Goal: Task Accomplishment & Management: Complete application form

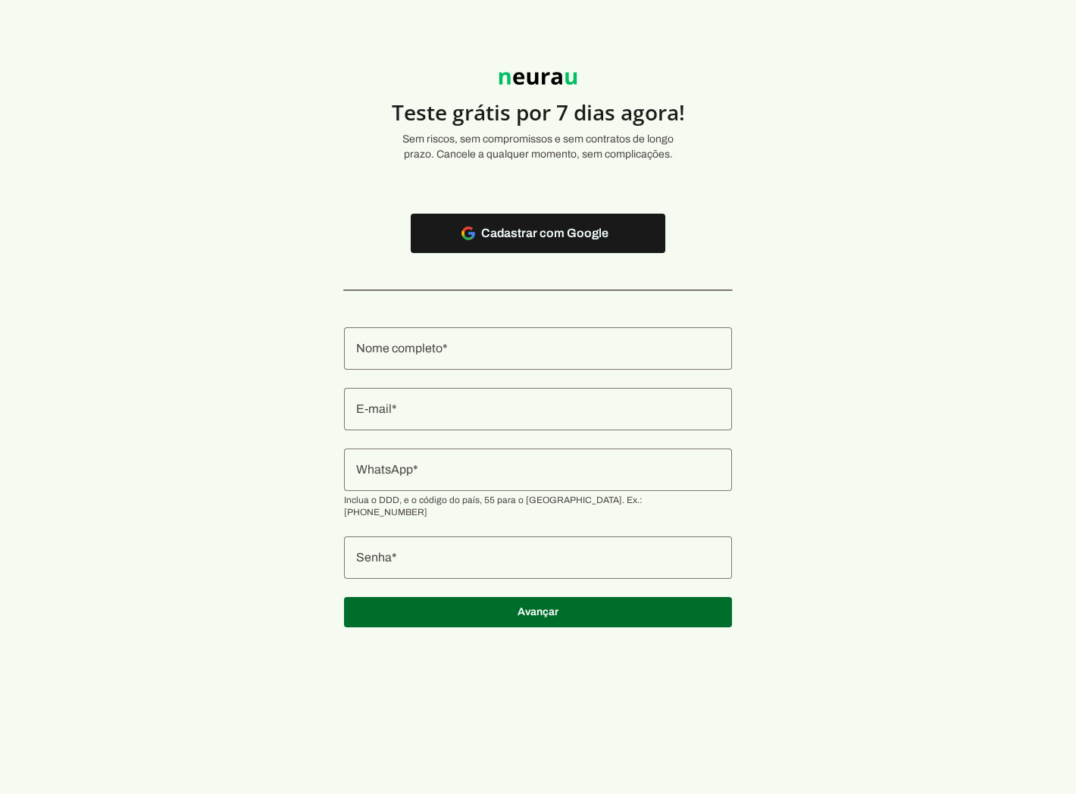
click at [493, 357] on input "Nome completo" at bounding box center [538, 349] width 364 height 18
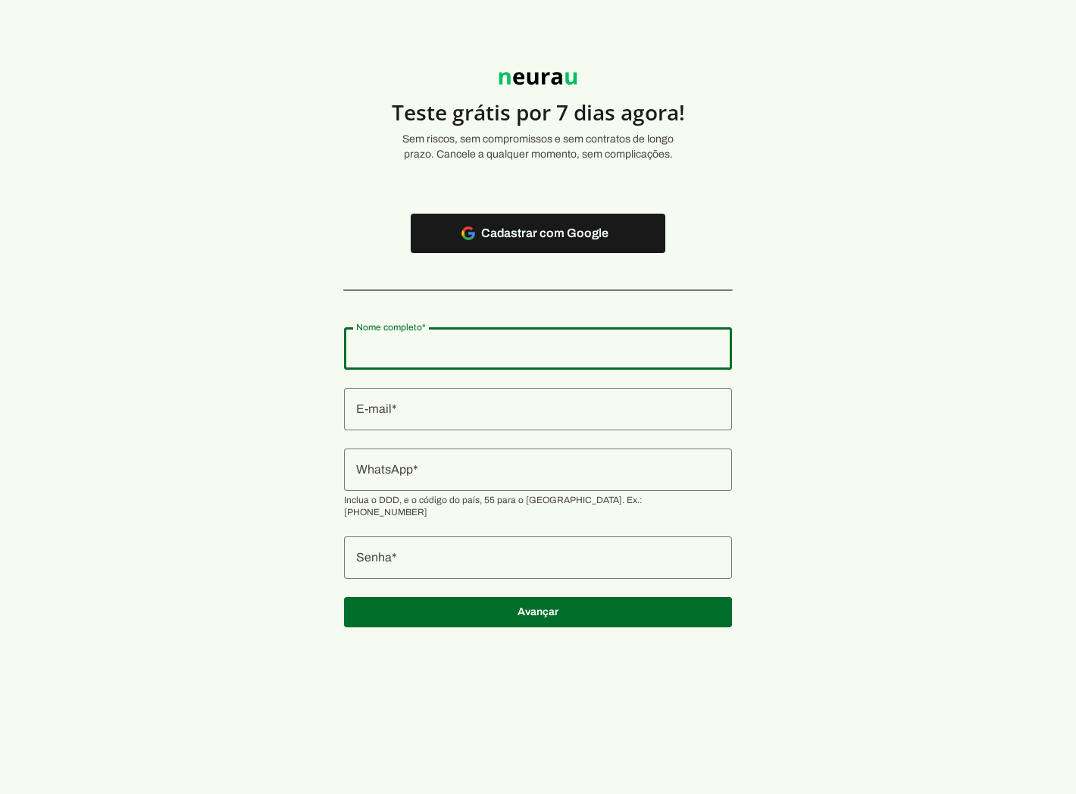
type input "[PERSON_NAME]"
type md-outlined-text-field "[PERSON_NAME]"
type input "[EMAIL_ADDRESS][DOMAIN_NAME]"
type md-outlined-text-field "[EMAIL_ADDRESS][DOMAIN_NAME]"
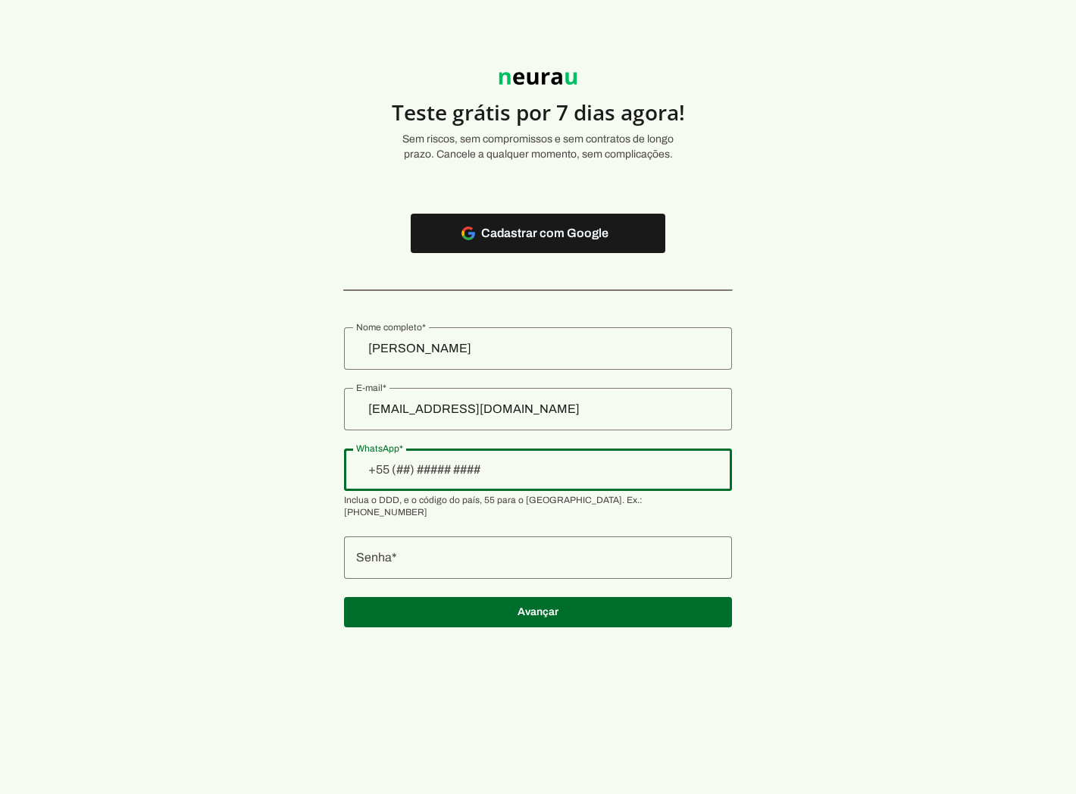
click at [455, 412] on input "[EMAIL_ADDRESS][DOMAIN_NAME]" at bounding box center [538, 409] width 364 height 18
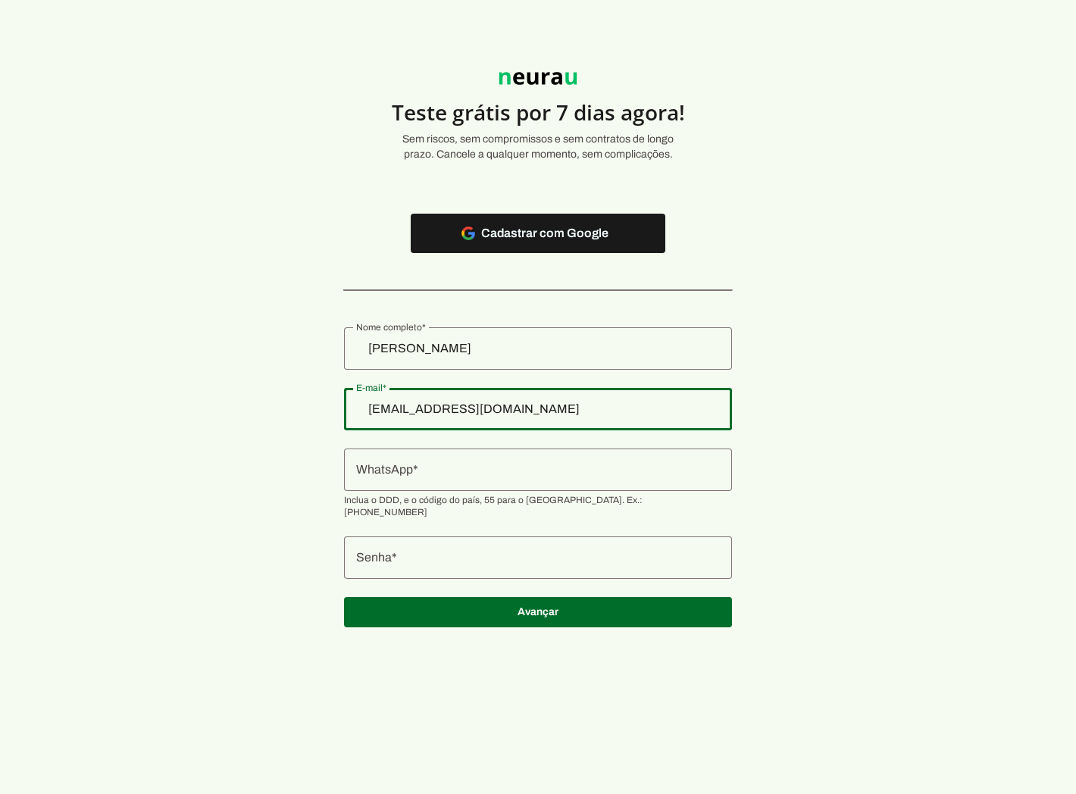
click at [461, 407] on input "[EMAIL_ADDRESS][DOMAIN_NAME]" at bounding box center [538, 409] width 364 height 18
type input "[EMAIL_ADDRESS][DOMAIN_NAME]"
type md-outlined-text-field "[EMAIL_ADDRESS][DOMAIN_NAME]"
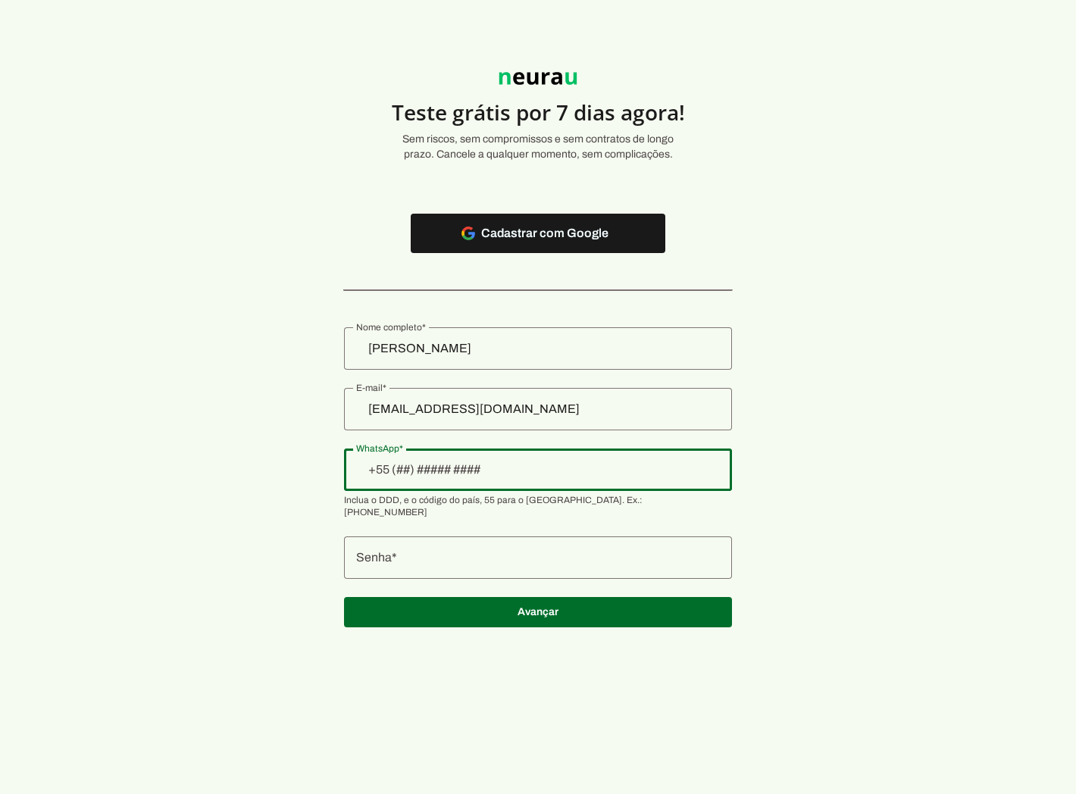
drag, startPoint x: 481, startPoint y: 448, endPoint x: 481, endPoint y: 465, distance: 17.4
click at [481, 458] on div at bounding box center [538, 470] width 388 height 42
click at [503, 408] on input "[EMAIL_ADDRESS][DOMAIN_NAME]" at bounding box center [538, 409] width 364 height 18
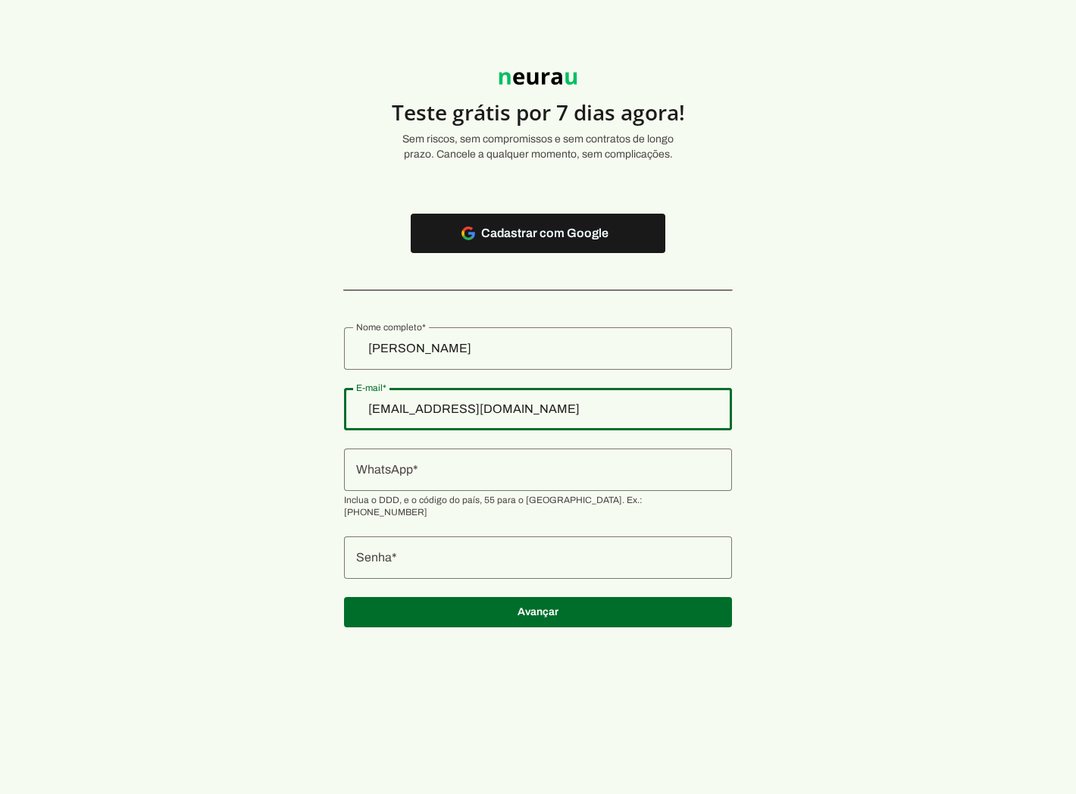
type input "[EMAIL_ADDRESS][DOMAIN_NAME]"
type md-outlined-text-field "[EMAIL_ADDRESS][DOMAIN_NAME]"
click at [504, 463] on input "WhatsApp" at bounding box center [538, 470] width 364 height 18
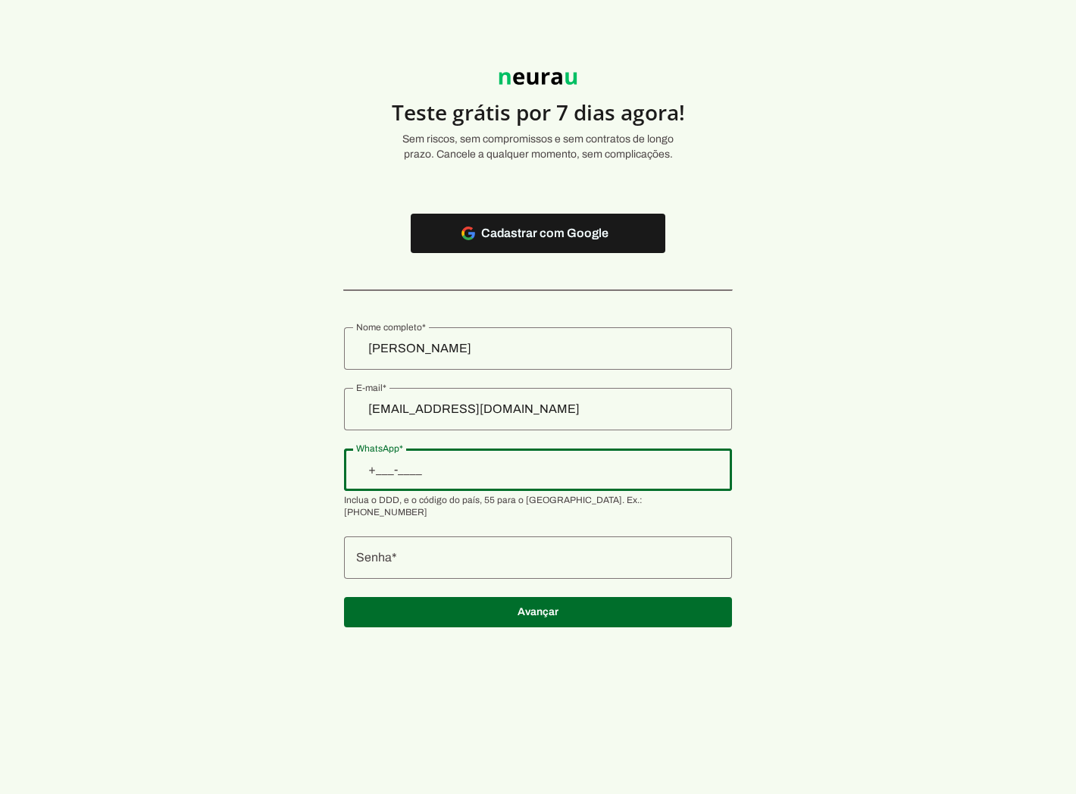
type input "[PHONE_NUMBER]"
type md-outlined-text-field "[PHONE_NUMBER]"
type input "[PHONE_NUMBER]"
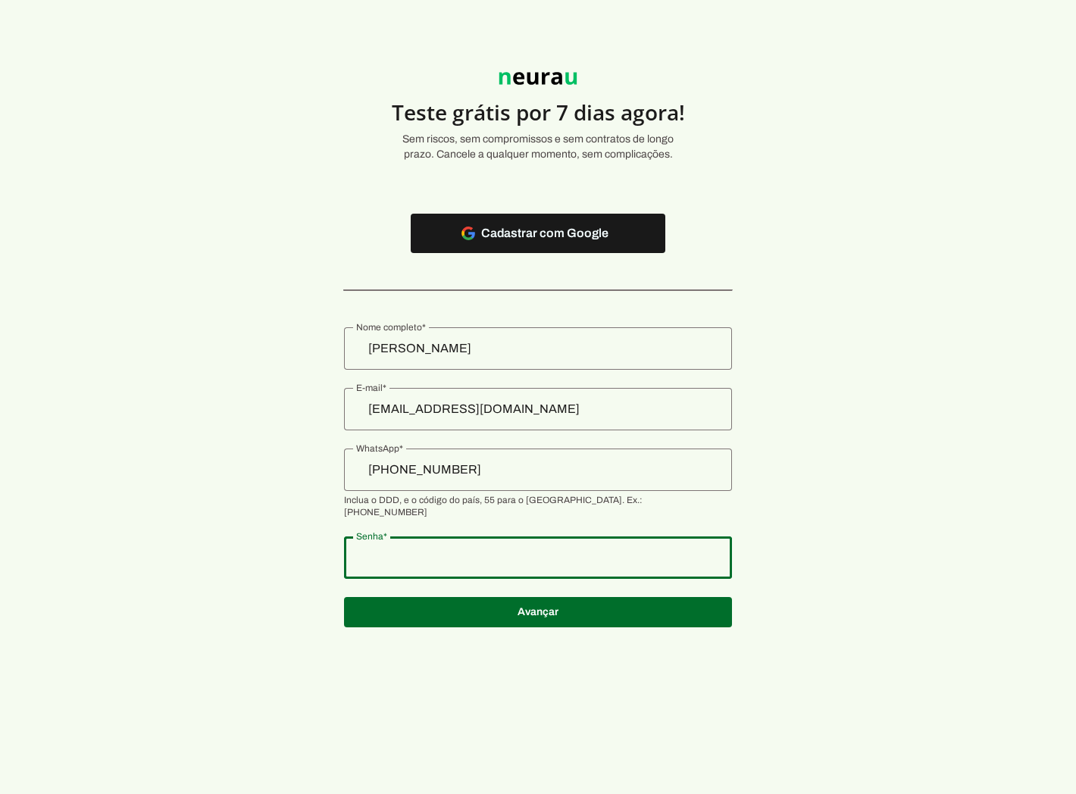
click at [500, 556] on div at bounding box center [538, 558] width 388 height 42
click at [485, 620] on authentication-accreditor at bounding box center [538, 477] width 388 height 337
type md-outlined-text-field "123456789"
click at [508, 614] on span at bounding box center [538, 612] width 388 height 36
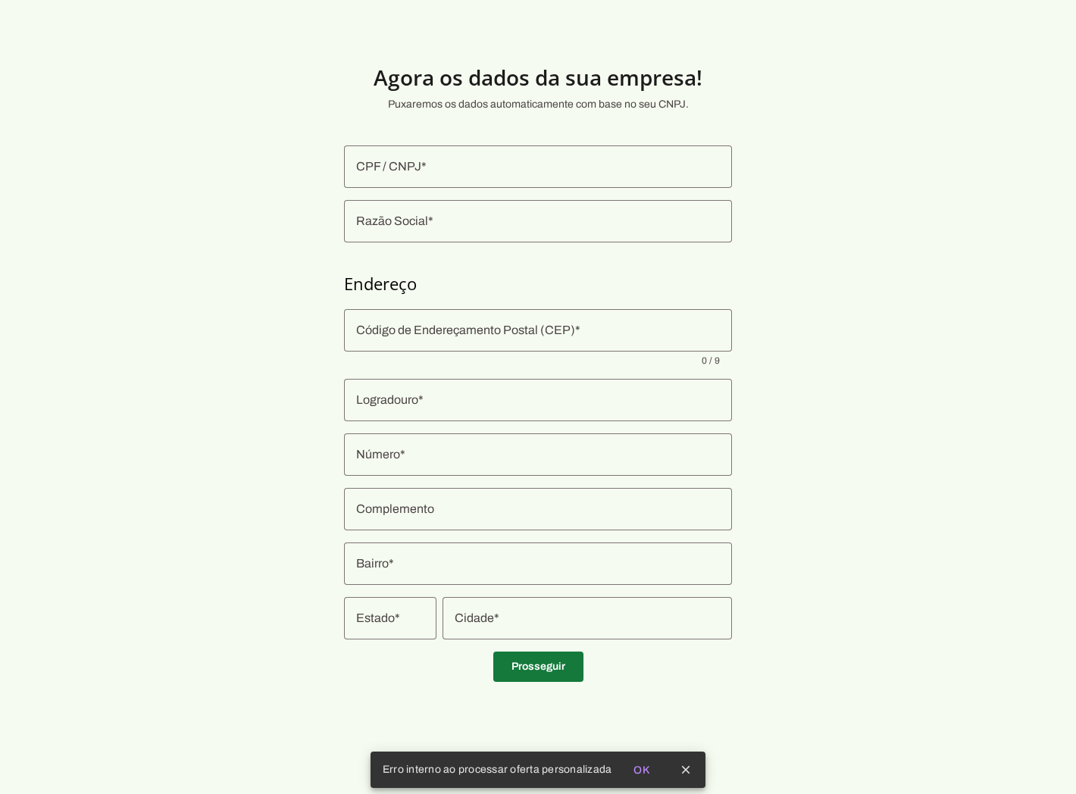
click at [511, 678] on span at bounding box center [538, 667] width 90 height 36
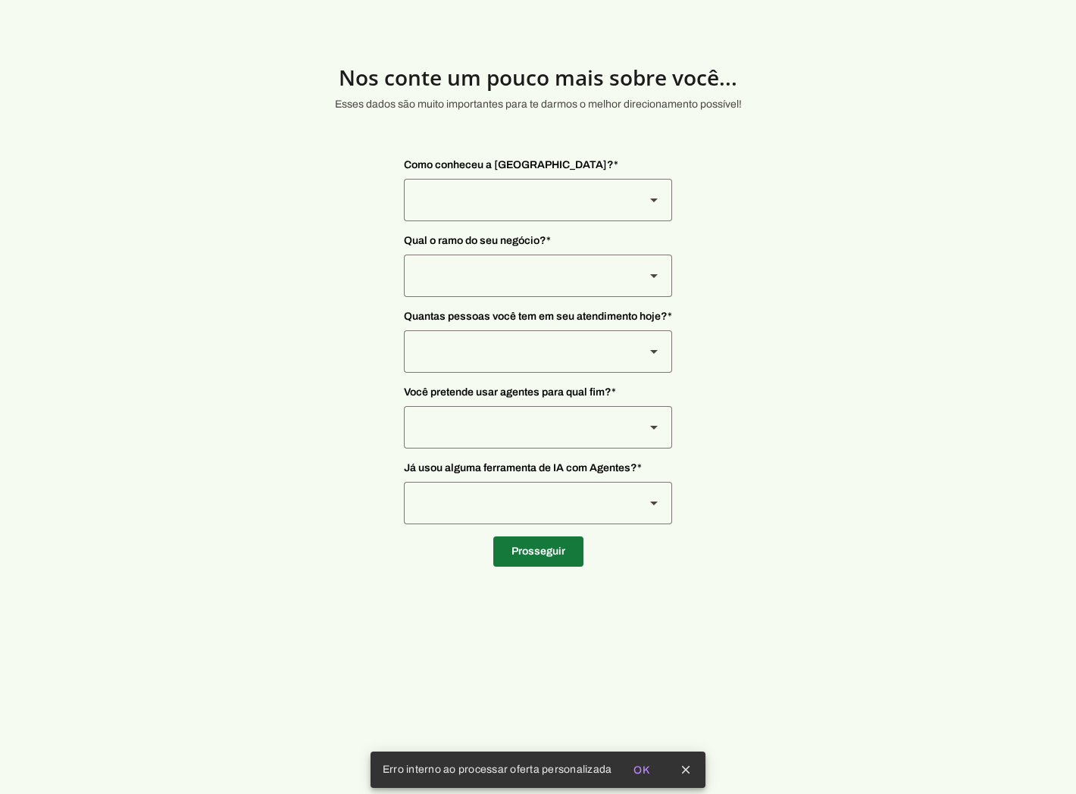
click at [536, 535] on span at bounding box center [538, 552] width 90 height 36
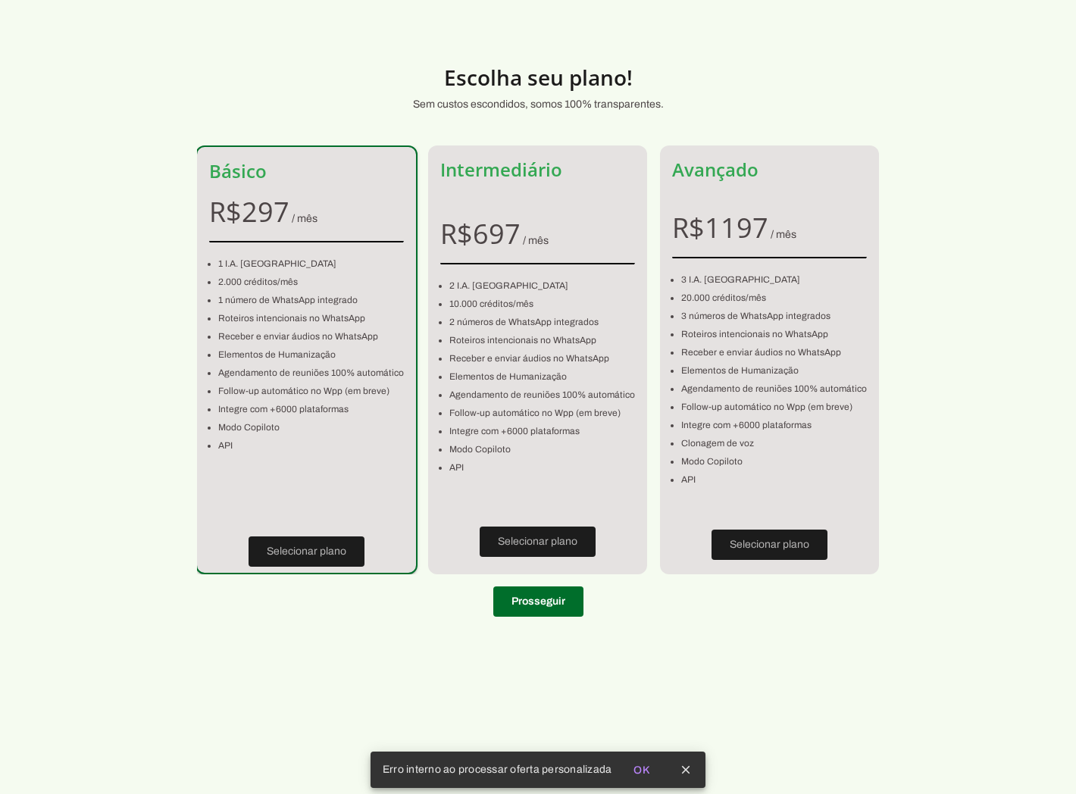
drag, startPoint x: 463, startPoint y: 758, endPoint x: 463, endPoint y: 773, distance: 15.2
click at [463, 766] on div "Erro interno ao processar oferta personalizada" at bounding box center [495, 770] width 248 height 36
click at [461, 768] on div "Erro interno ao processar oferta personalizada" at bounding box center [495, 770] width 248 height 36
click at [462, 768] on div "Erro interno ao processar oferta personalizada" at bounding box center [495, 770] width 248 height 36
